Goal: Task Accomplishment & Management: Use online tool/utility

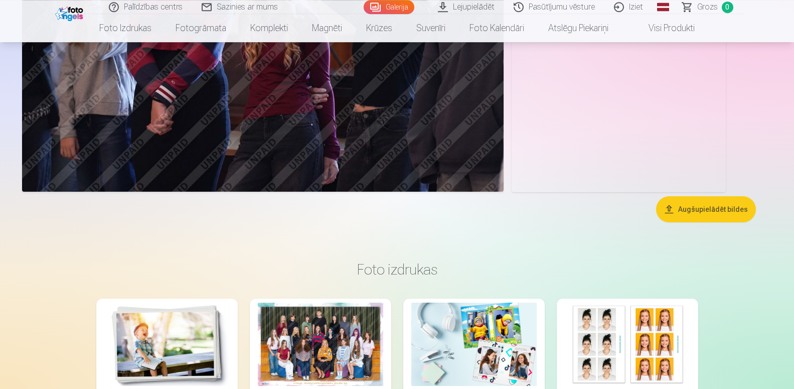
scroll to position [1739, 0]
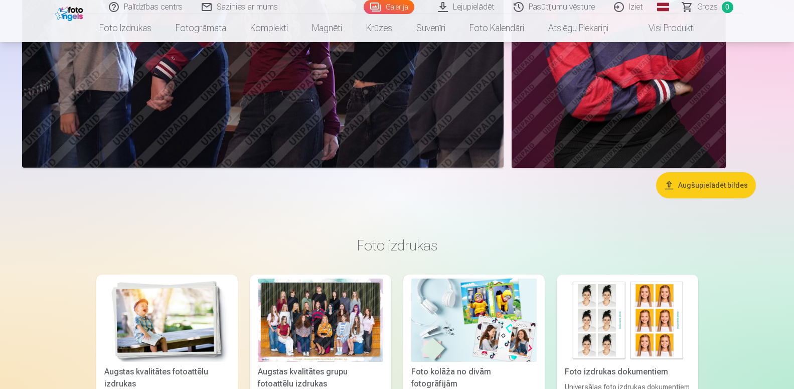
click at [689, 186] on button "Augšupielādēt bildes" at bounding box center [706, 185] width 100 height 26
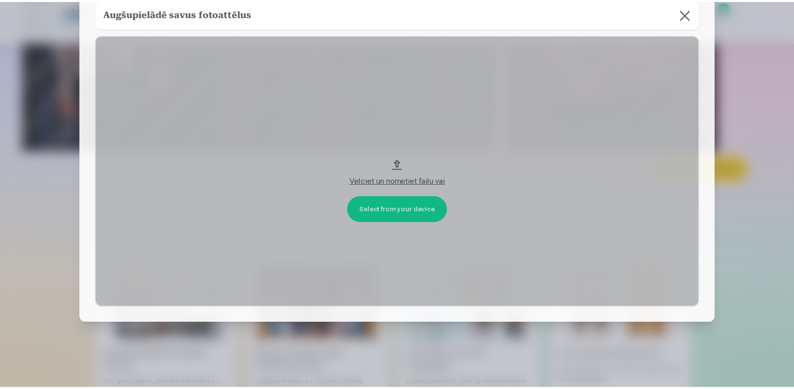
scroll to position [68, 0]
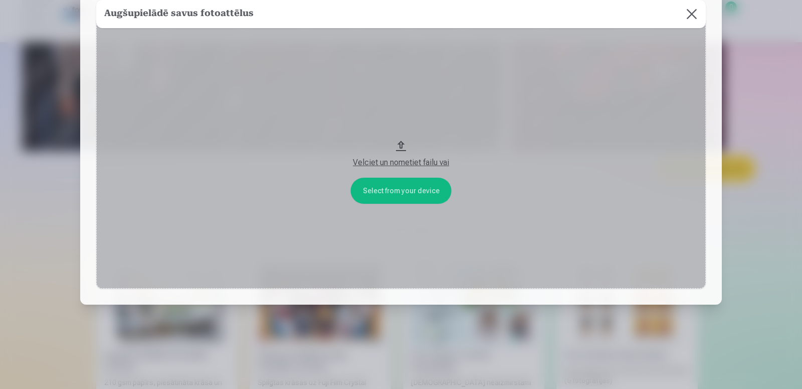
click at [408, 182] on button "Velciet un nometiet failu vai" at bounding box center [401, 152] width 610 height 272
click at [408, 183] on button "Velciet un nometiet failu vai" at bounding box center [401, 152] width 610 height 272
click at [688, 14] on button at bounding box center [692, 14] width 28 height 28
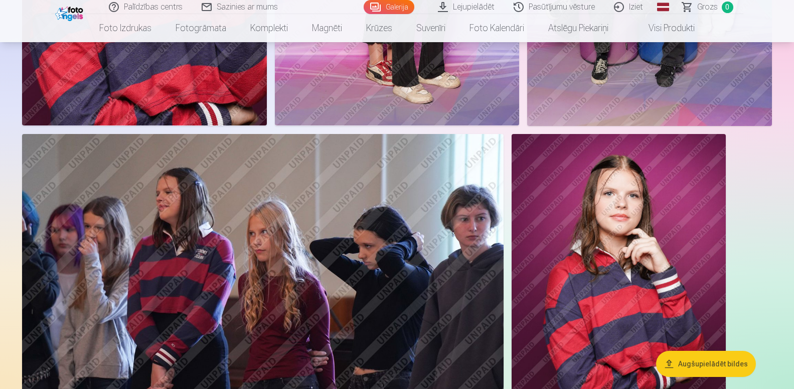
scroll to position [1448, 0]
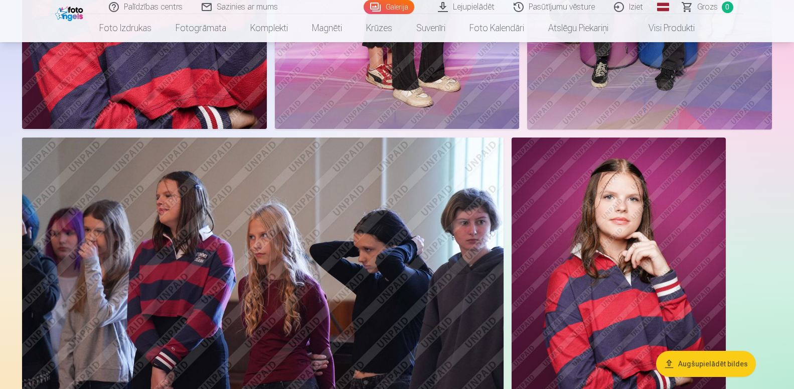
click at [640, 7] on link "Iziet" at bounding box center [629, 7] width 48 height 14
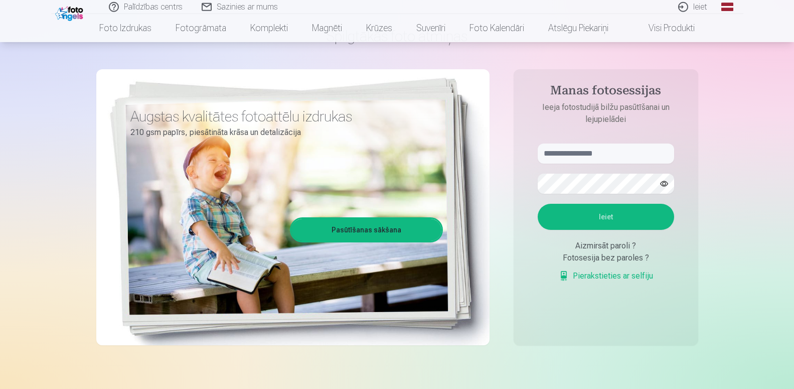
scroll to position [84, 0]
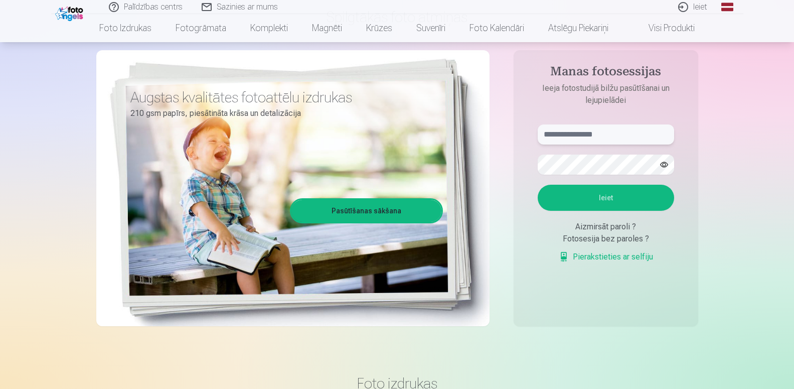
click at [596, 137] on input "text" at bounding box center [605, 134] width 136 height 20
type input "**********"
click at [664, 162] on button "button" at bounding box center [663, 164] width 19 height 19
click at [592, 203] on button "Ieiet" at bounding box center [605, 198] width 136 height 26
